Goal: Find specific page/section: Find specific page/section

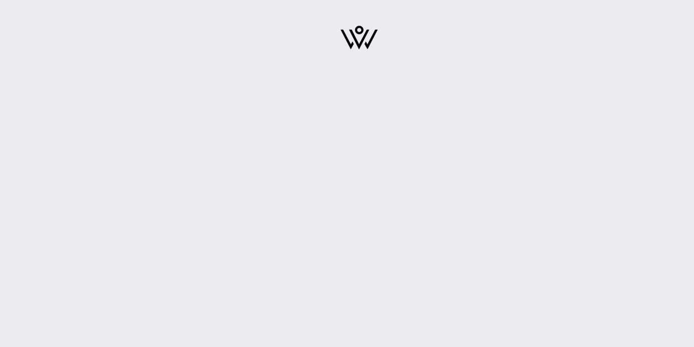
click at [337, 86] on div at bounding box center [359, 173] width 670 height 347
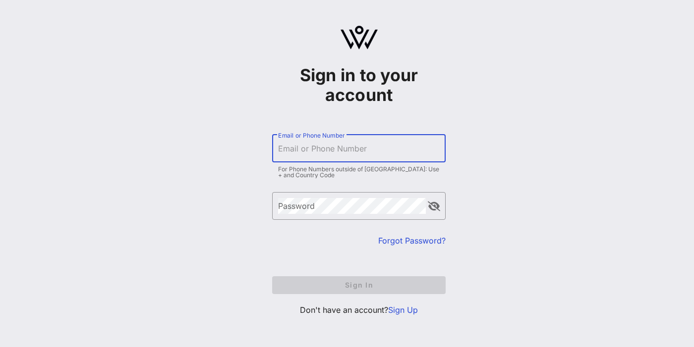
click at [337, 150] on input "Email or Phone Number" at bounding box center [358, 149] width 161 height 16
type input "[EMAIL_ADDRESS][DOMAIN_NAME]"
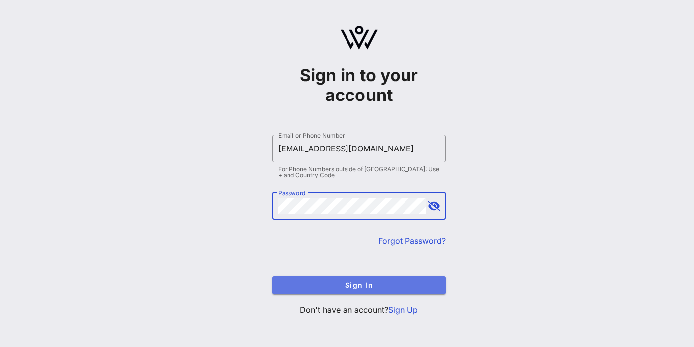
click at [368, 280] on button "Sign In" at bounding box center [358, 285] width 173 height 18
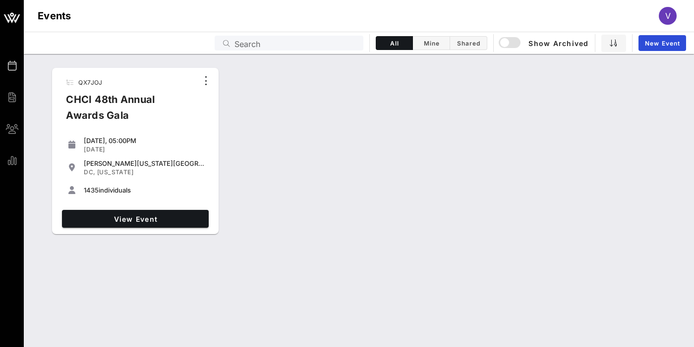
click at [116, 103] on div "CHCI 48th Annual Awards Gala" at bounding box center [128, 112] width 140 height 40
click at [118, 144] on div "[DATE], 05:00PM" at bounding box center [144, 141] width 121 height 8
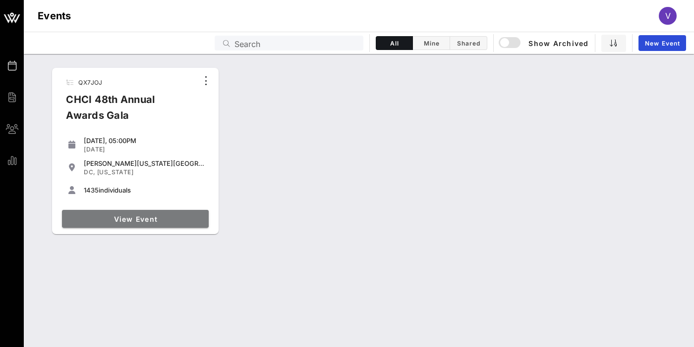
click at [142, 216] on span "View Event" at bounding box center [135, 219] width 139 height 8
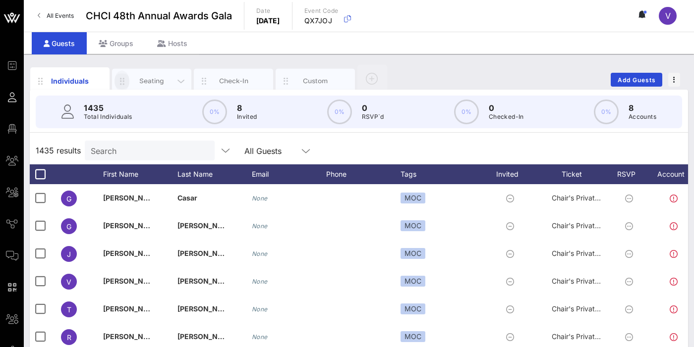
click at [127, 74] on button "button" at bounding box center [121, 80] width 15 height 21
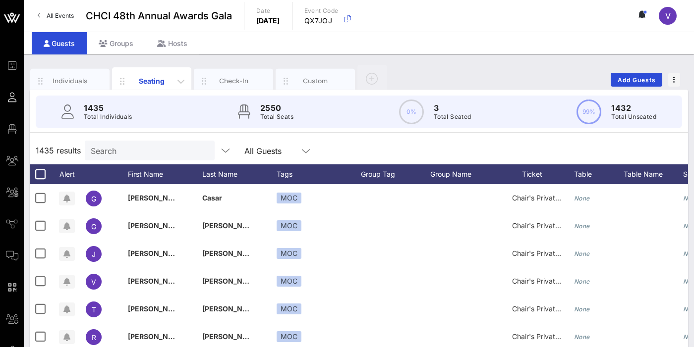
click at [160, 79] on div "Seating" at bounding box center [152, 81] width 44 height 10
click at [165, 82] on div "Seating" at bounding box center [152, 81] width 44 height 10
click at [154, 81] on div "Seating" at bounding box center [152, 81] width 44 height 10
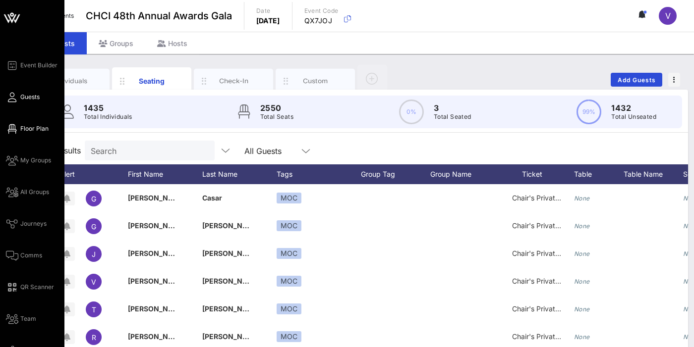
click at [32, 128] on span "Floor Plan" at bounding box center [34, 128] width 28 height 9
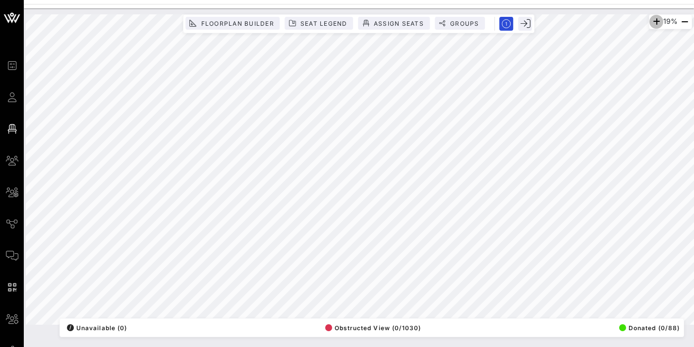
click at [650, 23] on icon "button" at bounding box center [656, 22] width 12 height 12
click at [648, 23] on icon "button" at bounding box center [654, 22] width 12 height 12
click at [649, 23] on icon "button" at bounding box center [655, 22] width 12 height 12
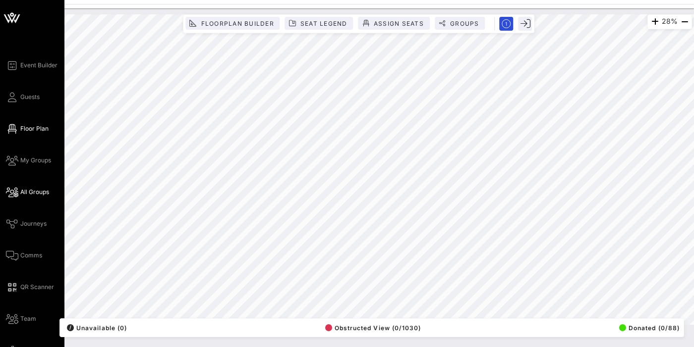
click at [27, 189] on span "All Groups" at bounding box center [34, 192] width 29 height 9
click at [8, 17] on icon at bounding box center [12, 18] width 24 height 24
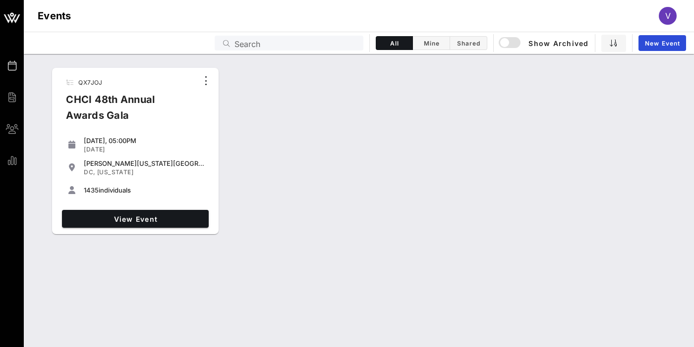
click at [255, 51] on div "Events Search All Mine Shared Show Archived New Event" at bounding box center [359, 43] width 670 height 22
click at [164, 108] on div "CHCI 48th Annual Awards Gala" at bounding box center [128, 112] width 140 height 40
click at [137, 101] on div "CHCI 48th Annual Awards Gala" at bounding box center [128, 112] width 140 height 40
click at [143, 222] on span "View Event" at bounding box center [135, 219] width 139 height 8
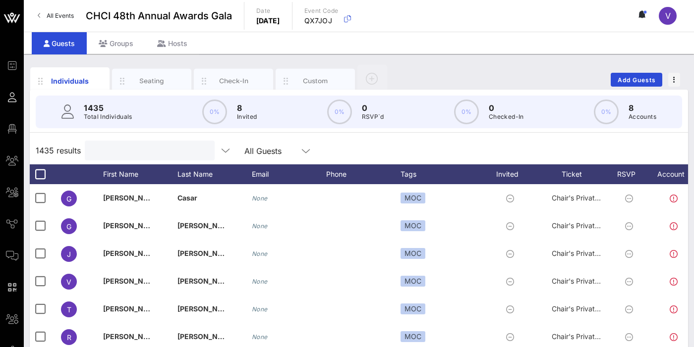
click at [155, 148] on input "text" at bounding box center [149, 150] width 116 height 13
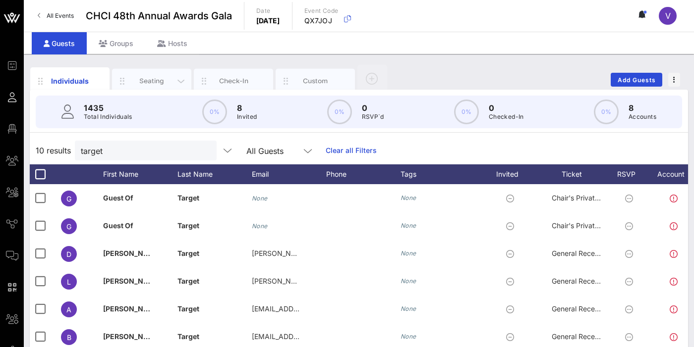
click at [162, 84] on div "Seating" at bounding box center [152, 80] width 44 height 9
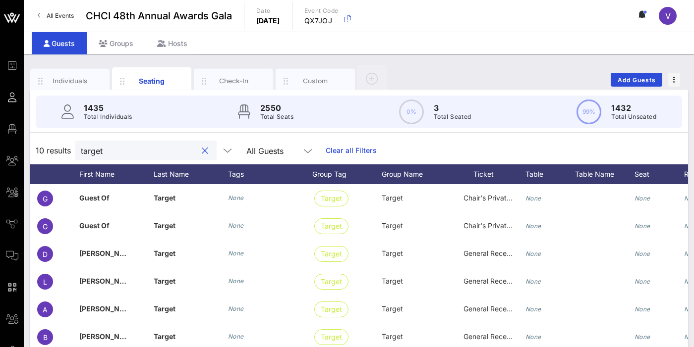
click at [155, 156] on input "target" at bounding box center [139, 150] width 116 height 13
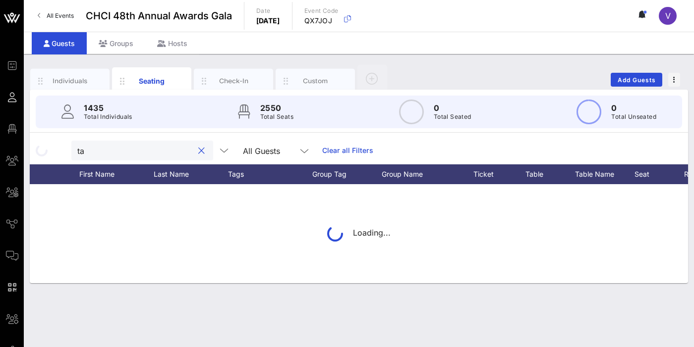
type input "t"
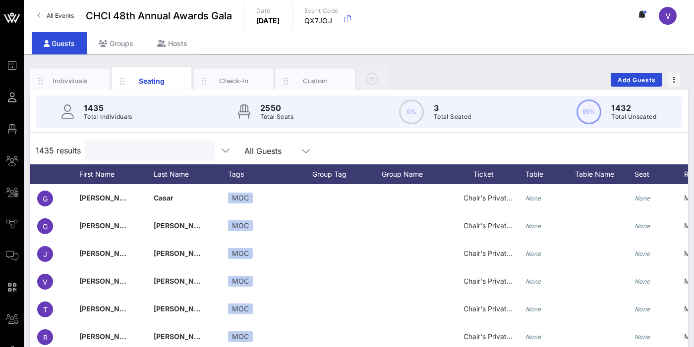
type input "E"
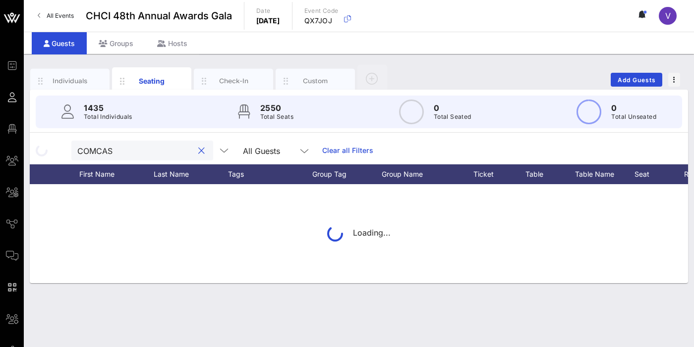
type input "COMCAST"
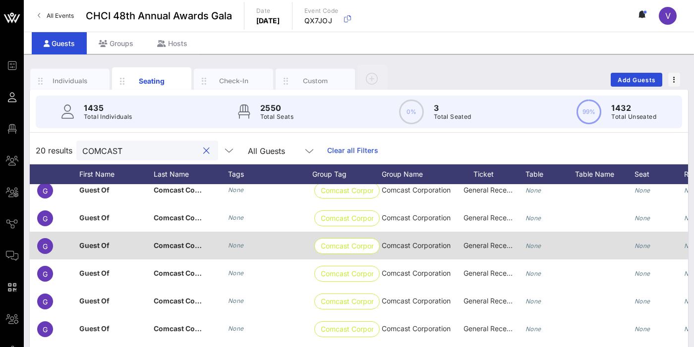
scroll to position [0, 49]
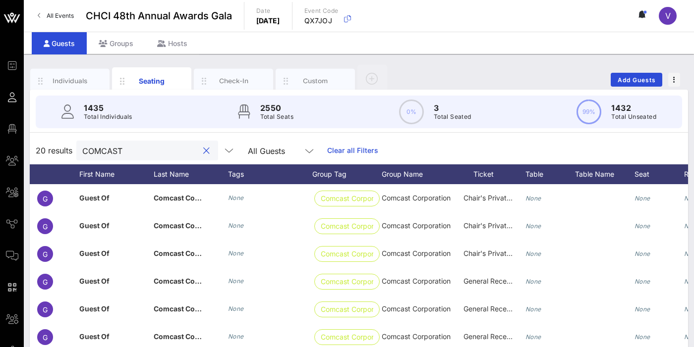
click at [157, 158] on div "COMCAST" at bounding box center [140, 151] width 116 height 20
click at [203, 151] on button "clear icon" at bounding box center [206, 151] width 6 height 10
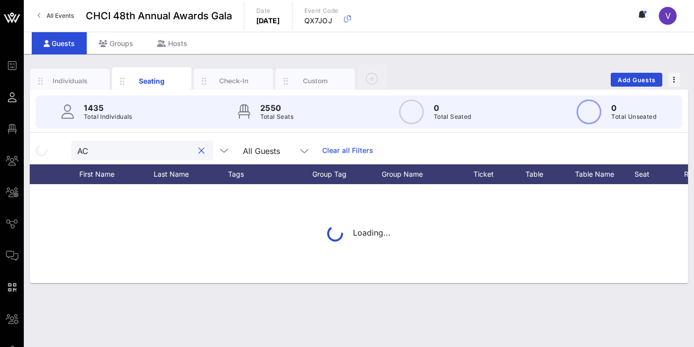
type input "A"
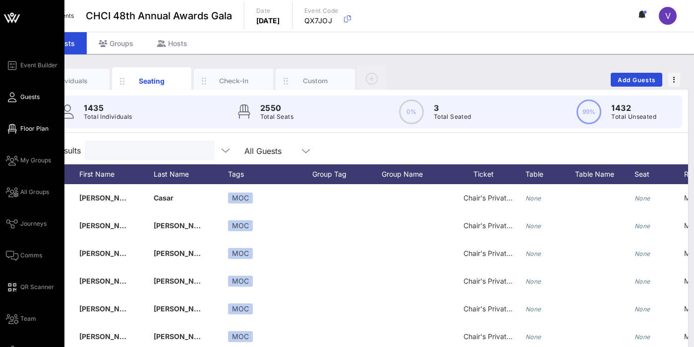
click at [17, 129] on icon at bounding box center [12, 128] width 12 height 1
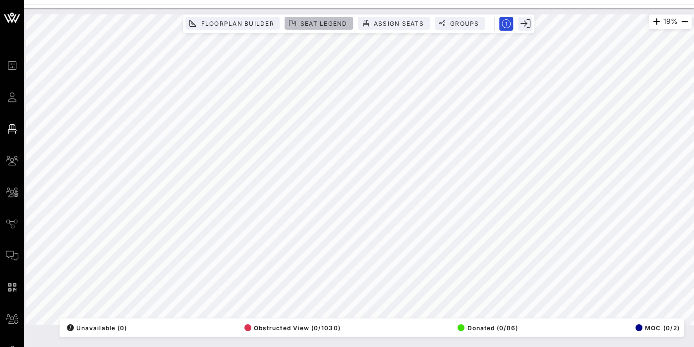
click at [335, 22] on span "Seat Legend" at bounding box center [324, 23] width 48 height 7
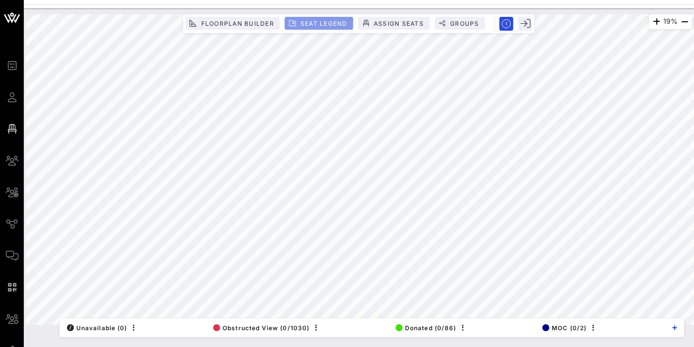
click at [335, 22] on span "Seat Legend" at bounding box center [324, 23] width 48 height 7
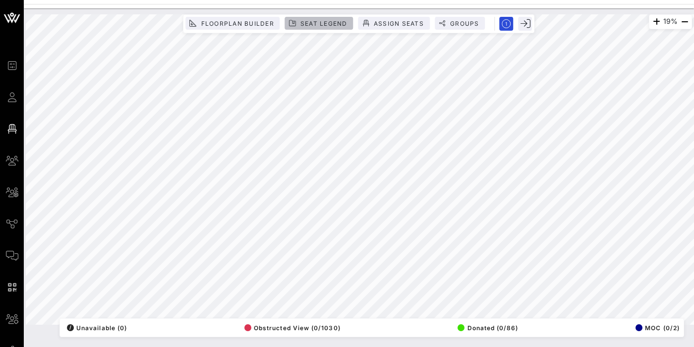
click at [335, 23] on span "Seat Legend" at bounding box center [324, 23] width 48 height 7
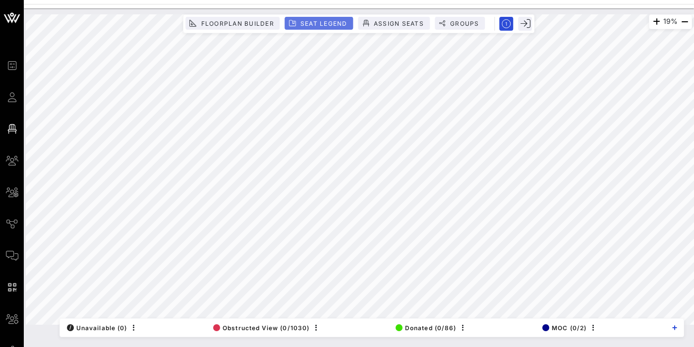
click at [335, 23] on span "Seat Legend" at bounding box center [324, 23] width 48 height 7
